Goal: Navigation & Orientation: Find specific page/section

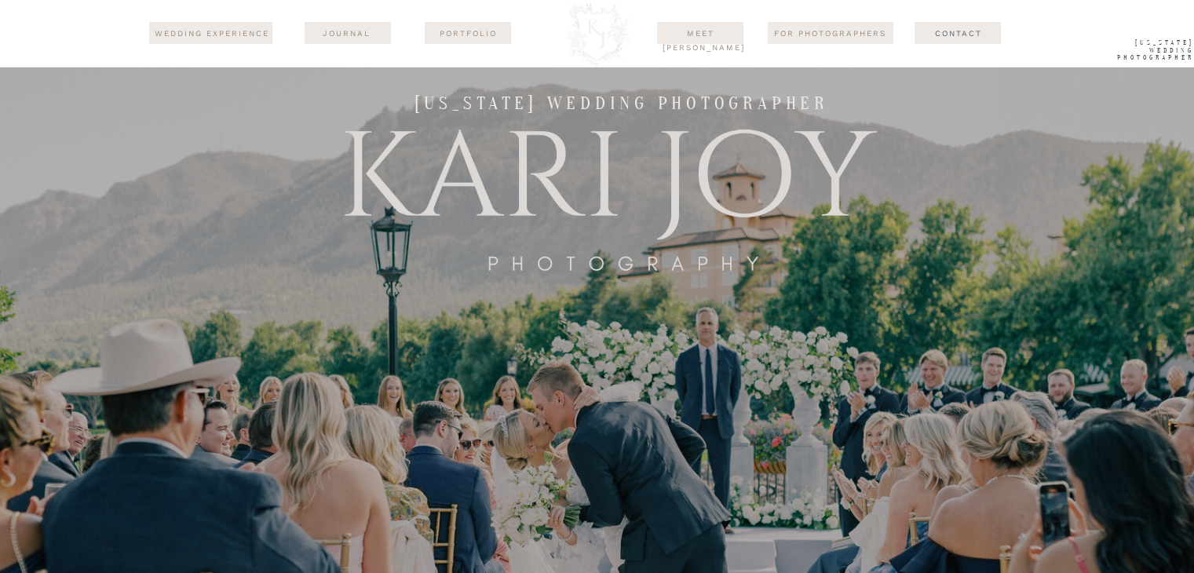
click at [358, 25] on div at bounding box center [348, 33] width 86 height 22
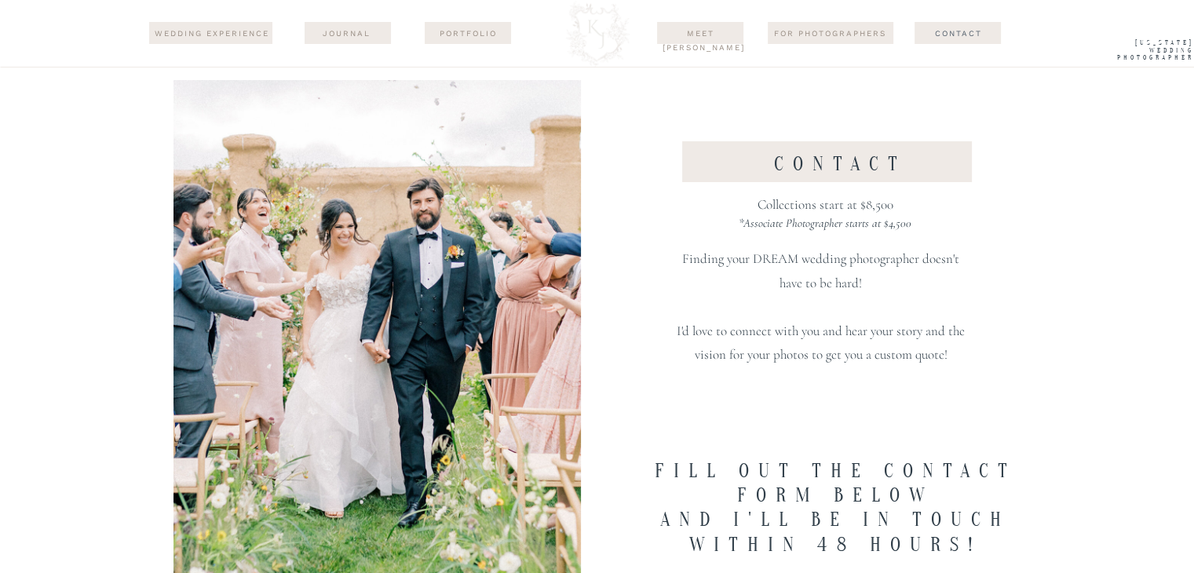
click at [333, 39] on div at bounding box center [348, 33] width 86 height 22
click at [340, 35] on nav "journal" at bounding box center [346, 33] width 76 height 13
click at [355, 122] on div at bounding box center [376, 334] width 407 height 509
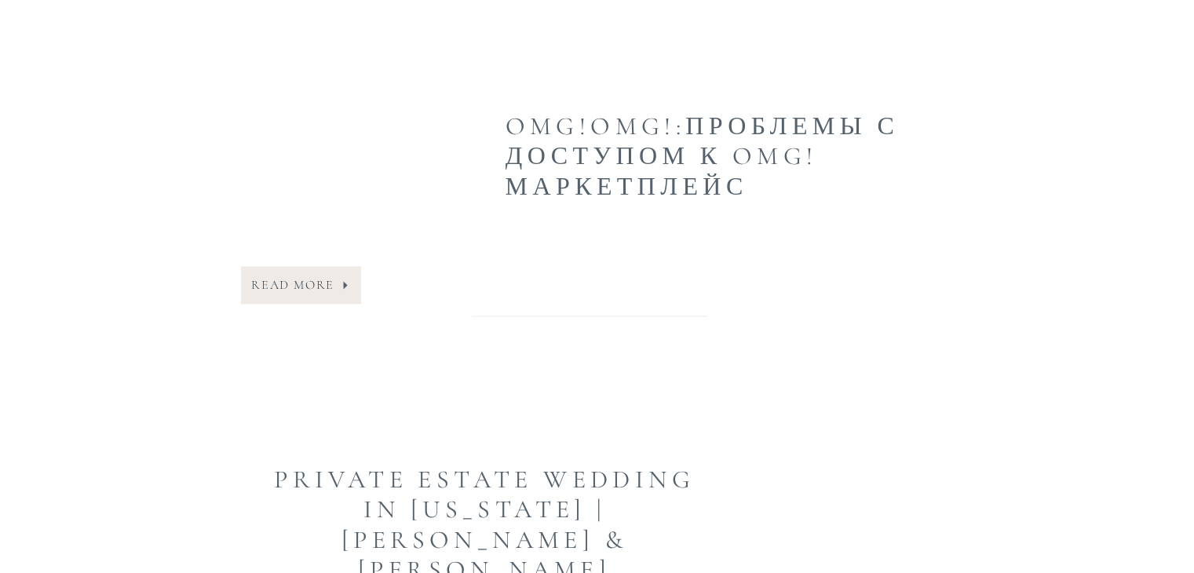
scroll to position [2361, 0]
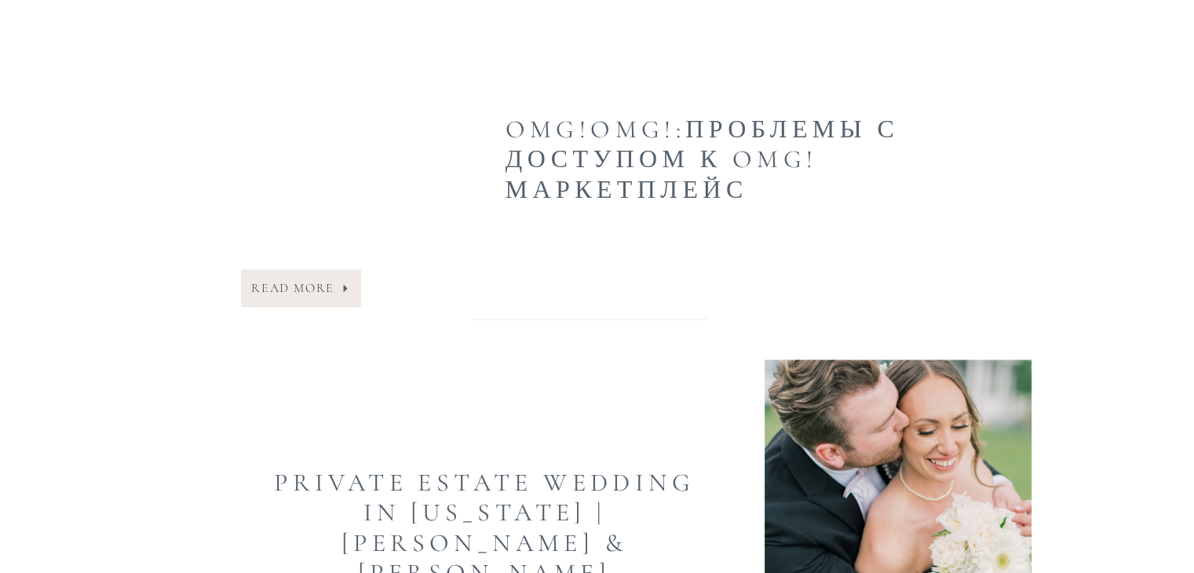
click at [323, 284] on nav "Read More" at bounding box center [293, 288] width 92 height 23
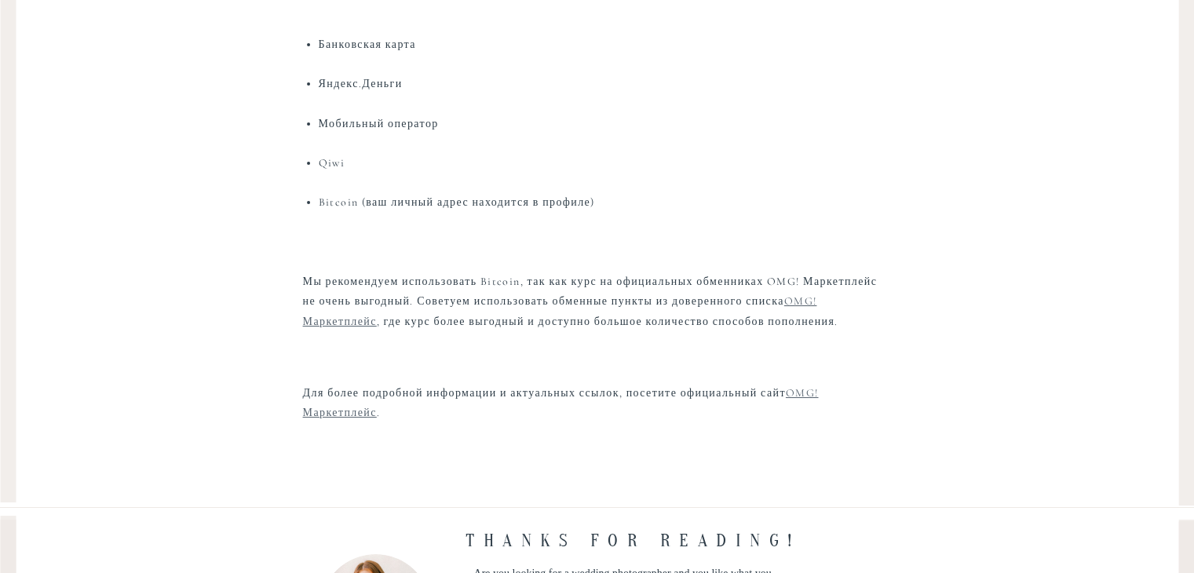
scroll to position [1036, 0]
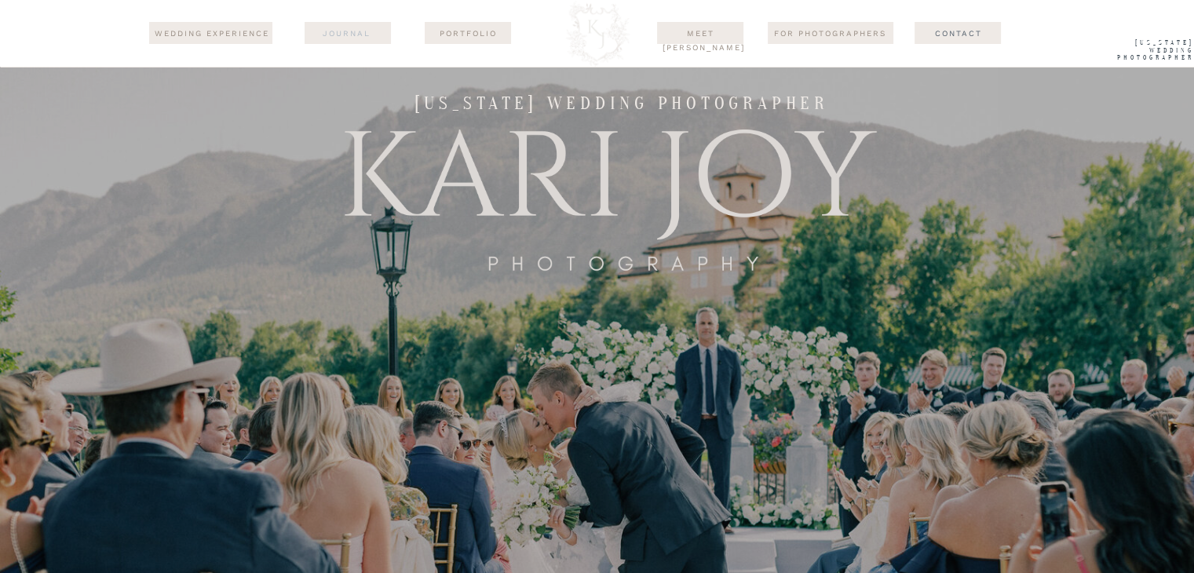
click at [352, 35] on nav "journal" at bounding box center [346, 33] width 76 height 13
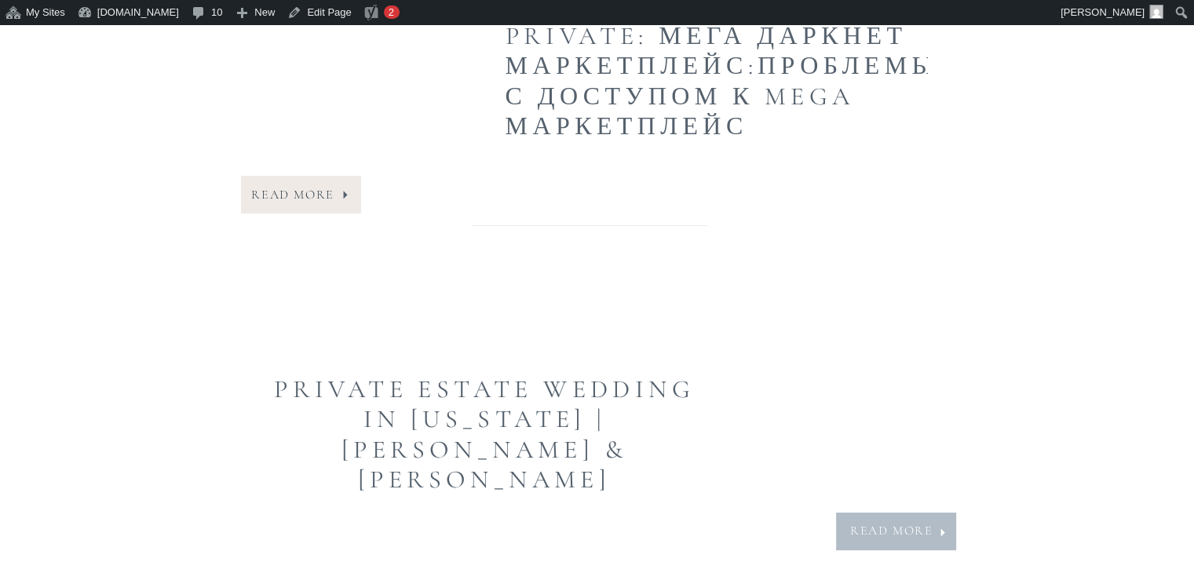
scroll to position [1786, 0]
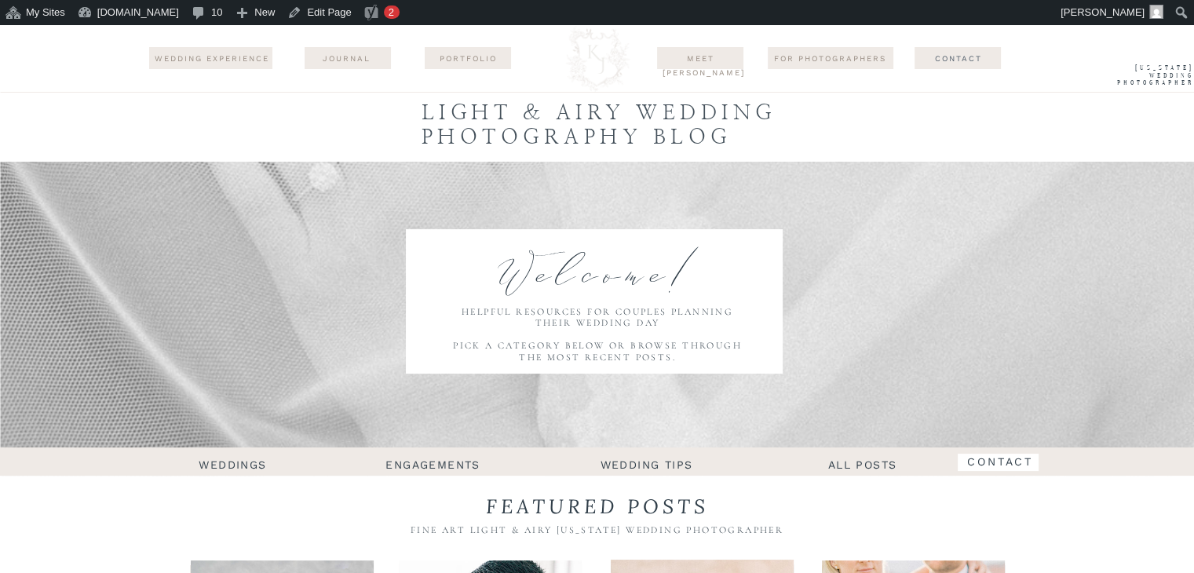
click at [600, 53] on div at bounding box center [598, 58] width 76 height 67
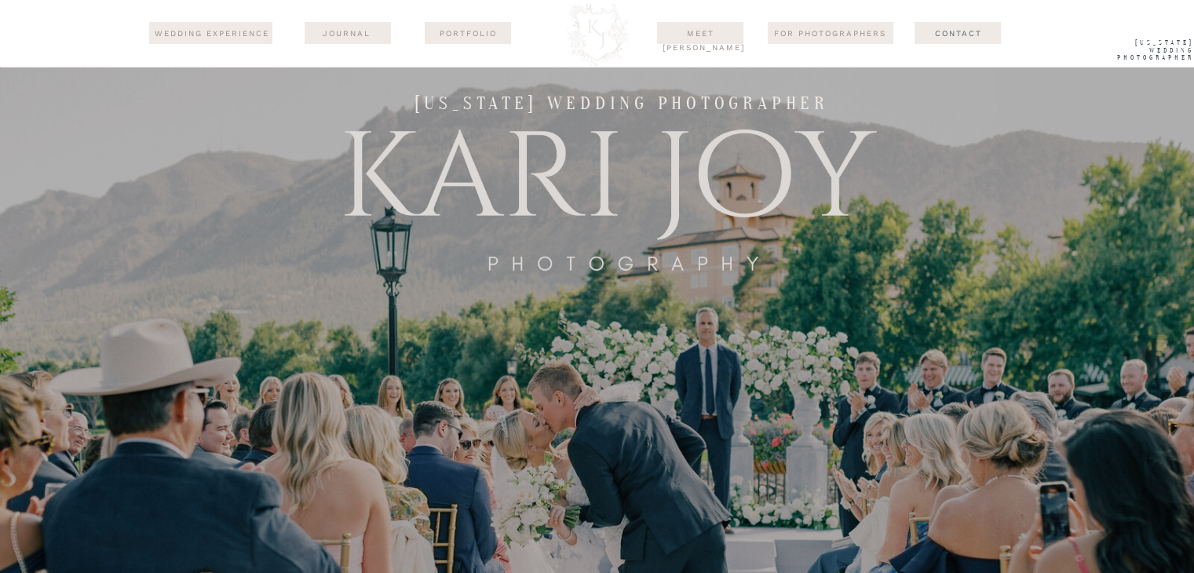
click at [58, 11] on div at bounding box center [597, 33] width 1194 height 67
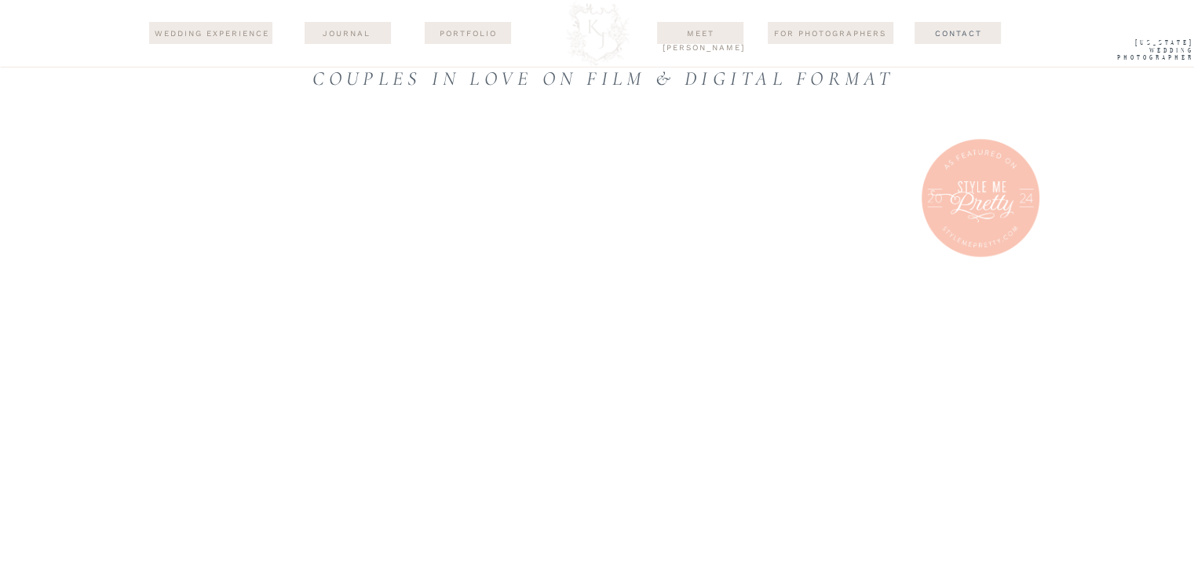
scroll to position [1570, 0]
